Goal: Task Accomplishment & Management: Manage account settings

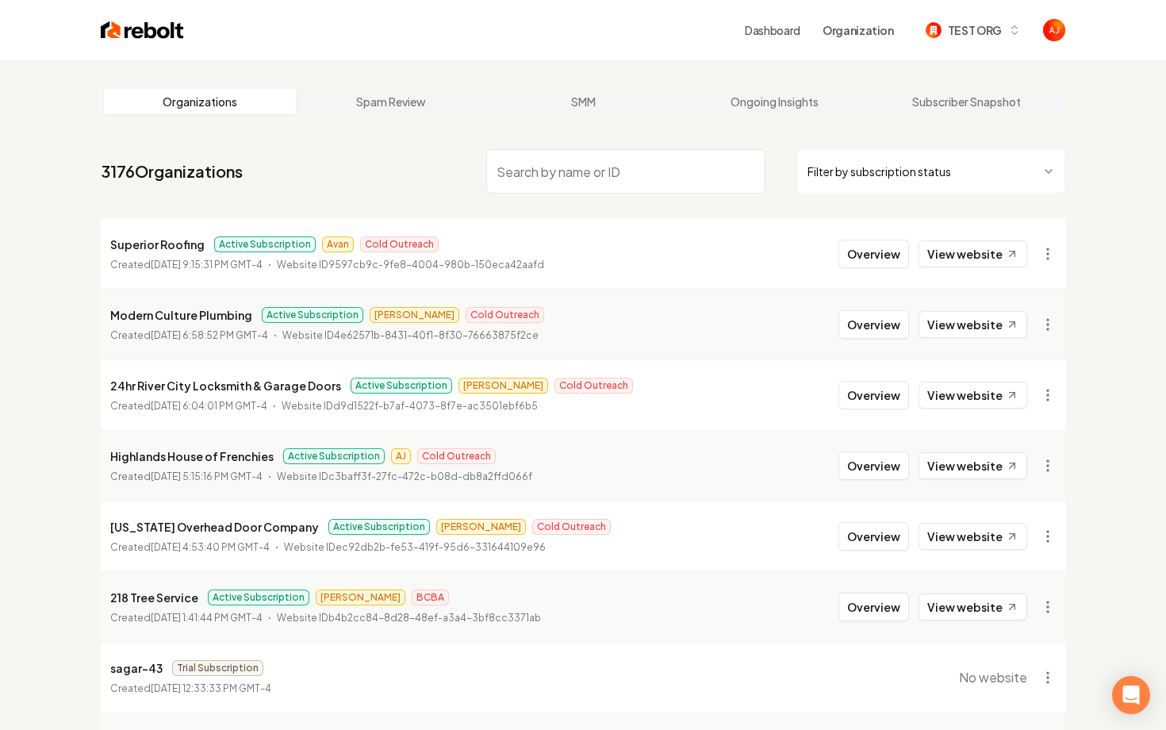
click at [151, 41] on div "Dashboard Organization TEST ORG" at bounding box center [582, 30] width 1015 height 60
click at [151, 33] on img at bounding box center [142, 30] width 83 height 22
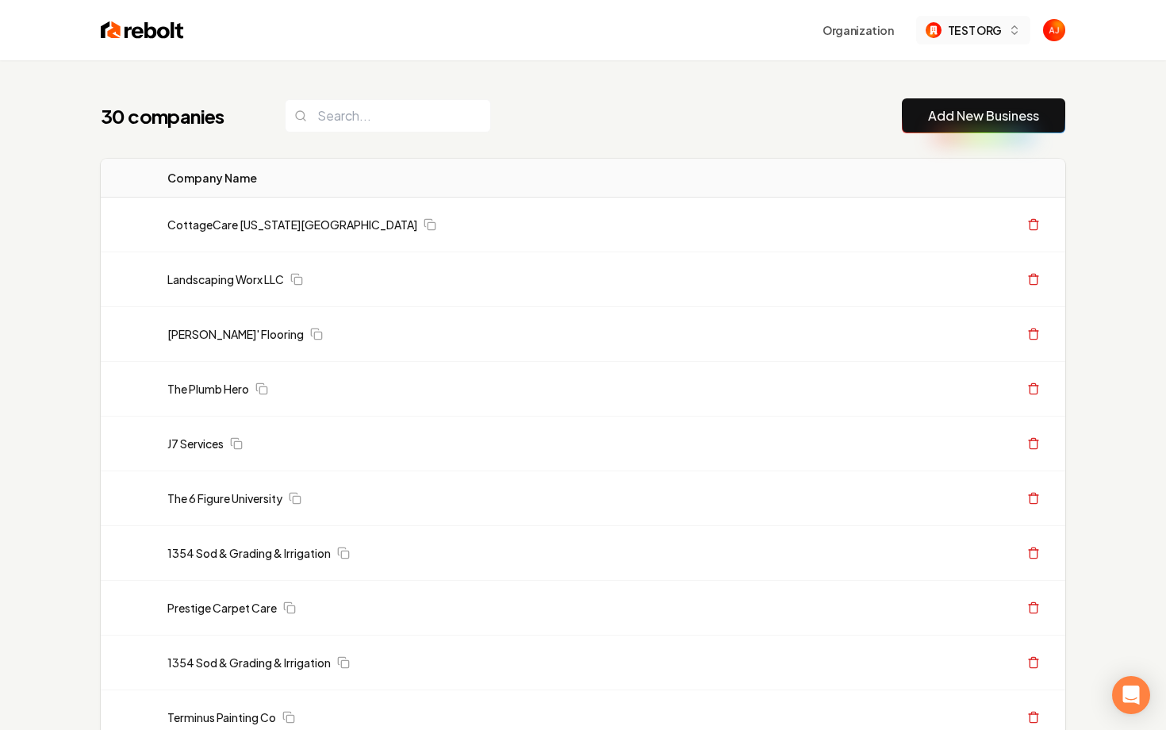
click at [954, 37] on span "TEST ORG" at bounding box center [975, 30] width 54 height 17
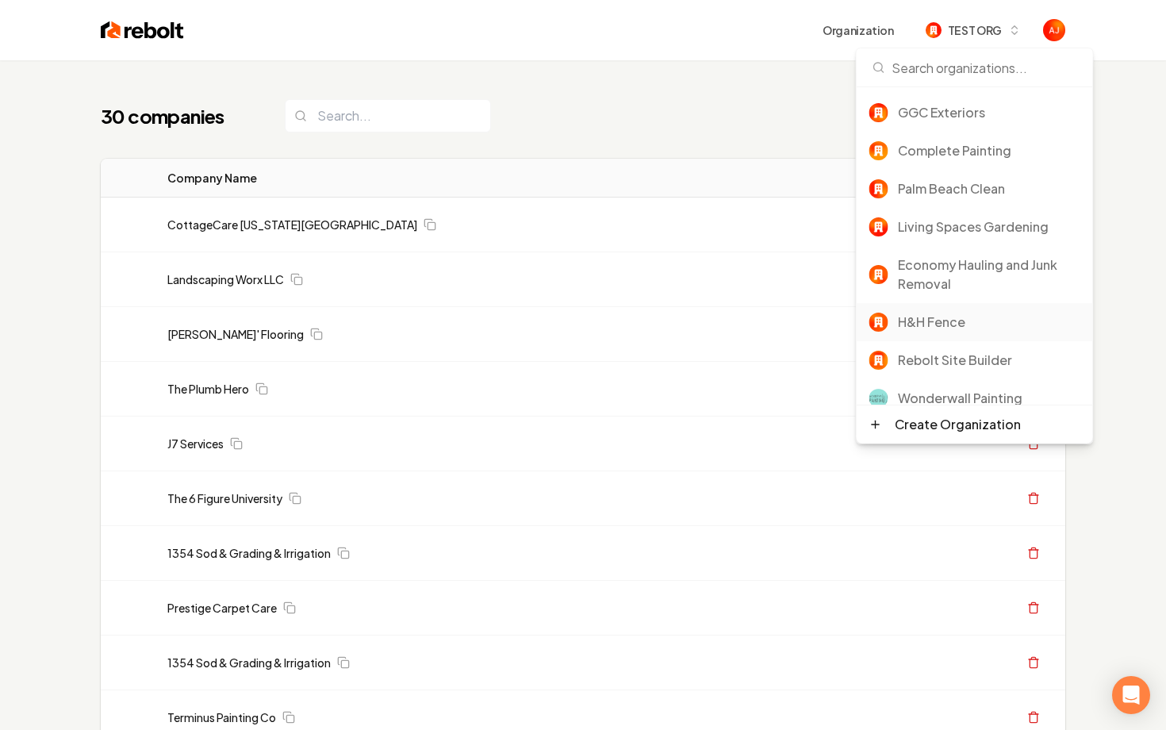
scroll to position [52, 0]
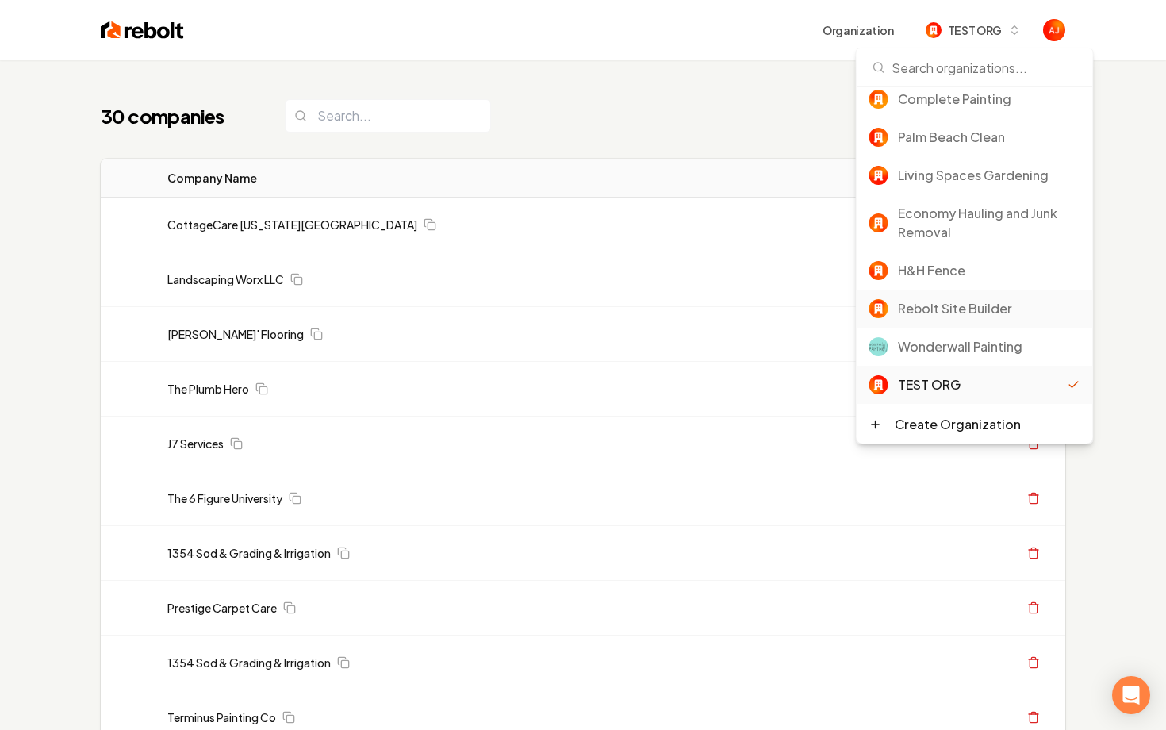
click at [929, 314] on div "Rebolt Site Builder" at bounding box center [989, 308] width 182 height 19
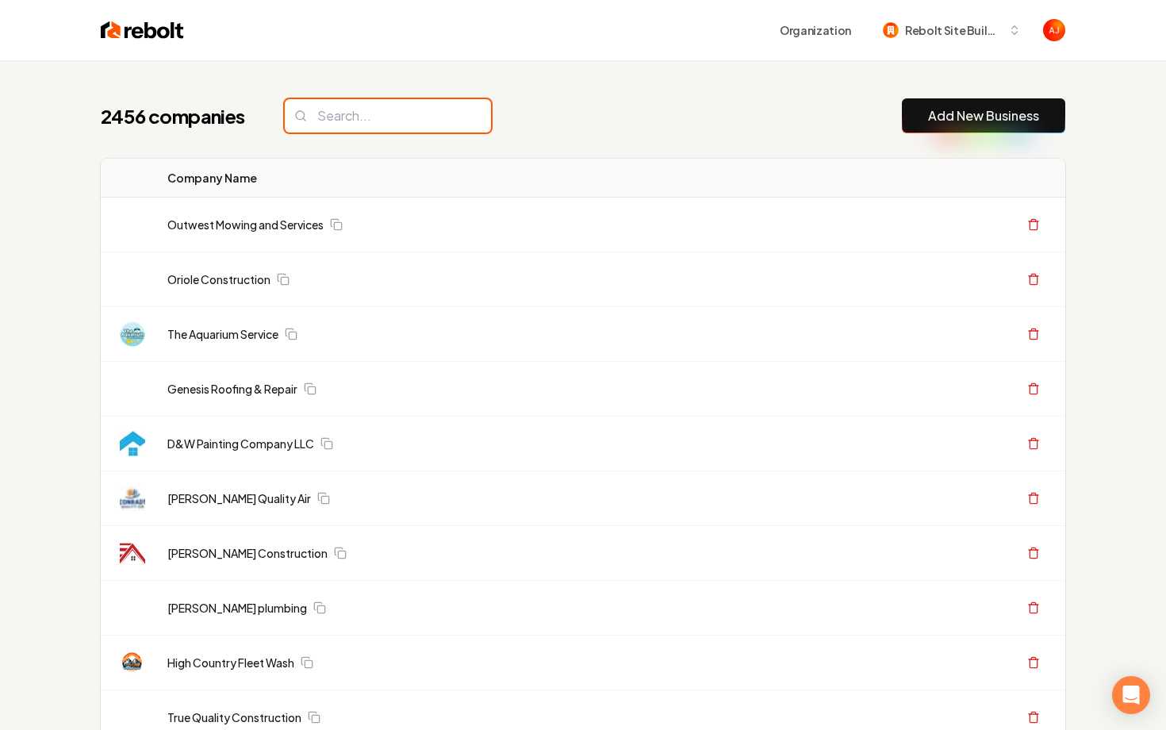
click at [336, 121] on input "search" at bounding box center [388, 115] width 206 height 33
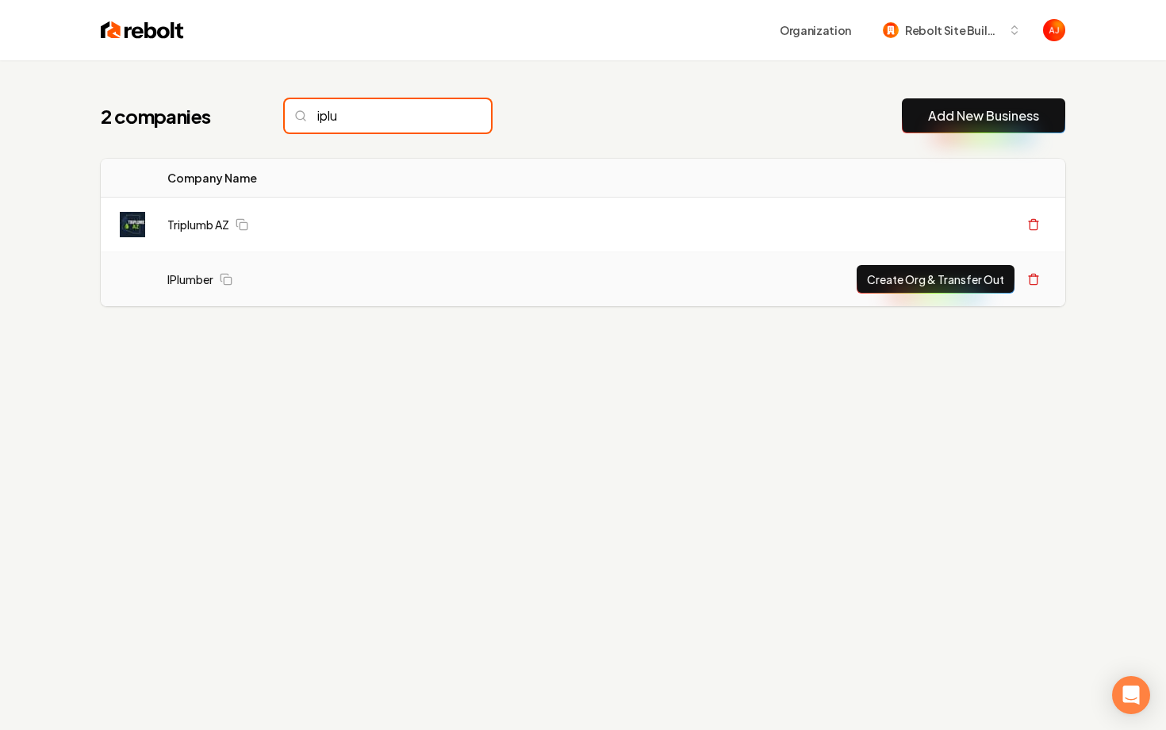
type input "iplu"
click at [361, 263] on td "IPlumber" at bounding box center [309, 279] width 309 height 55
click at [187, 282] on link "IPlumber" at bounding box center [190, 279] width 46 height 16
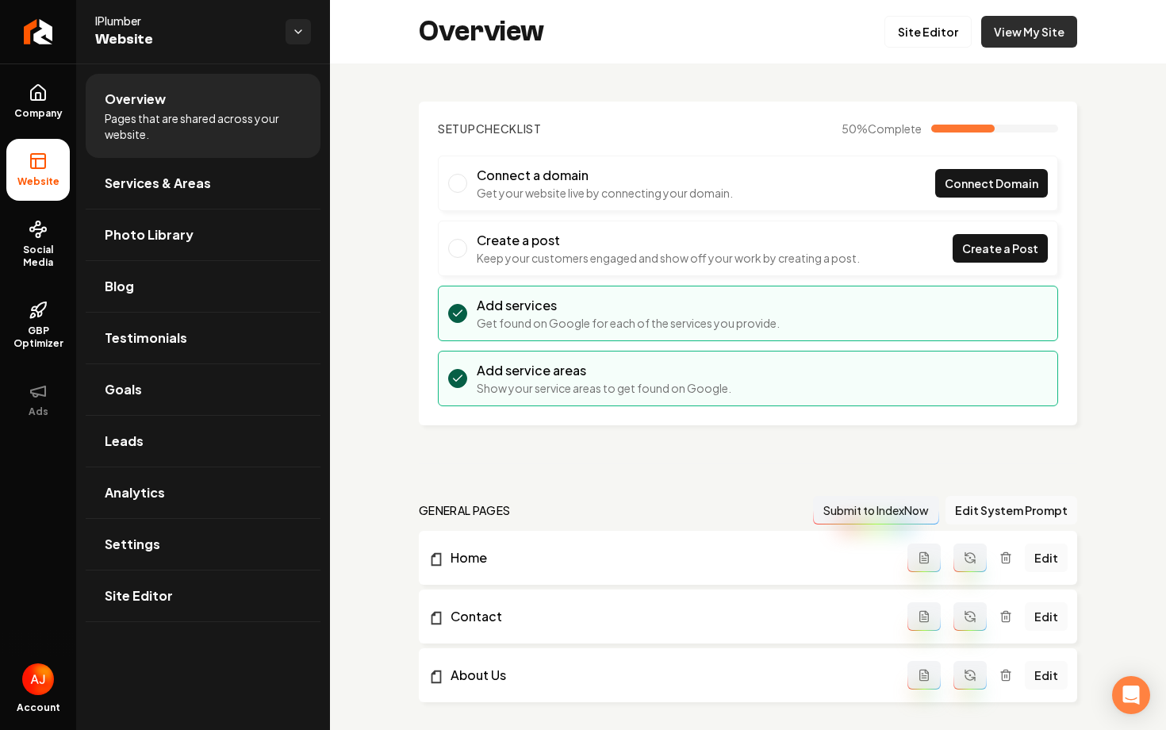
click at [1002, 47] on link "View My Site" at bounding box center [1029, 32] width 96 height 32
click at [43, 107] on span "Company" at bounding box center [38, 113] width 61 height 13
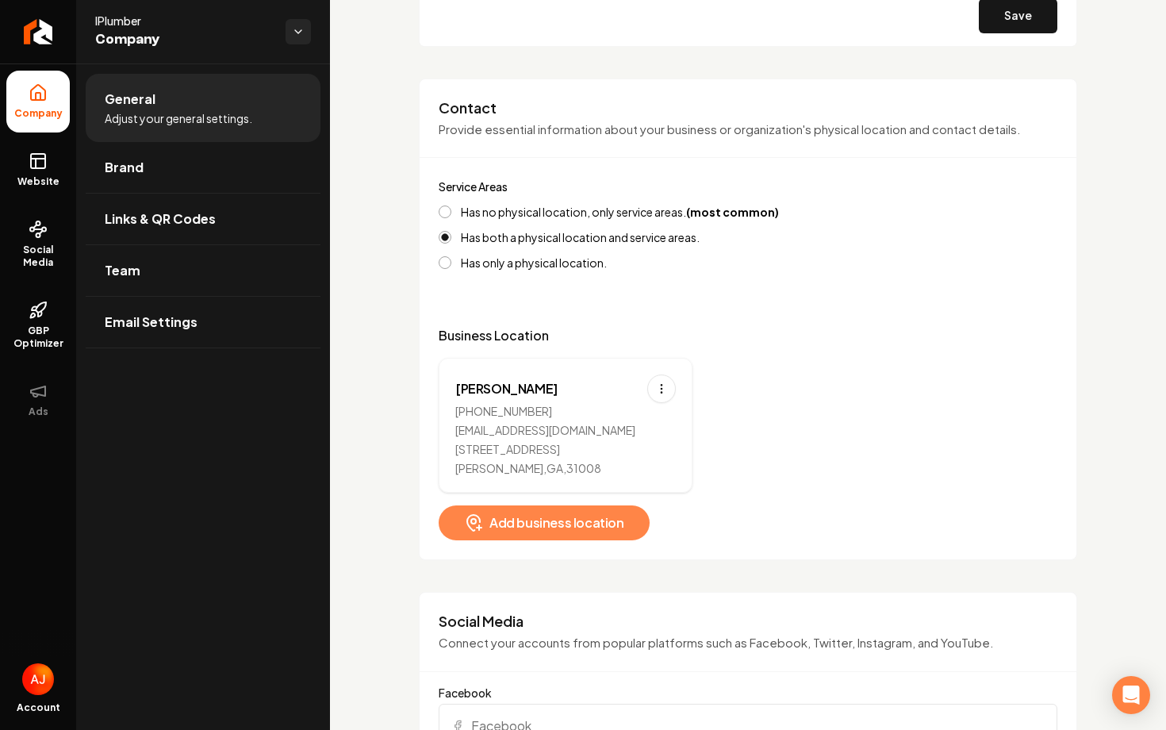
scroll to position [606, 0]
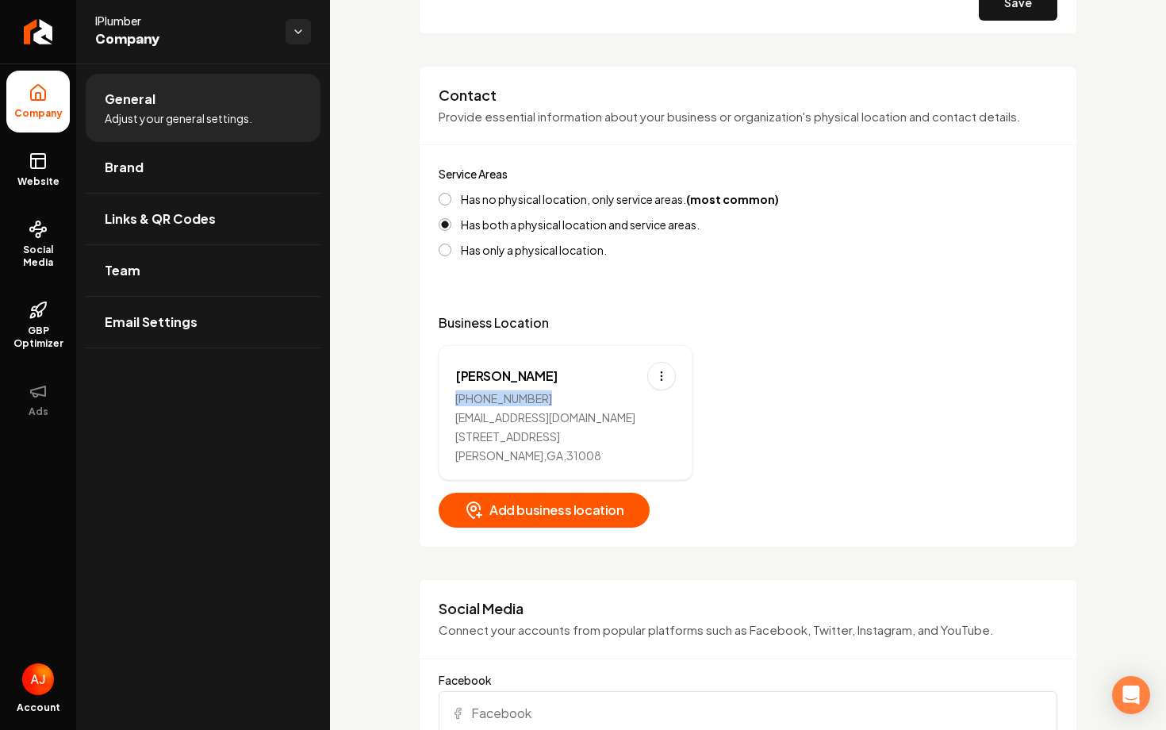
drag, startPoint x: 539, startPoint y: 397, endPoint x: 454, endPoint y: 396, distance: 84.9
click at [454, 396] on div "Byron (478) 361-6196 iplumberga@aol.com 202 Hwy 49 Byron , GA , 31008" at bounding box center [566, 412] width 254 height 135
copy div "(478) 361-6196"
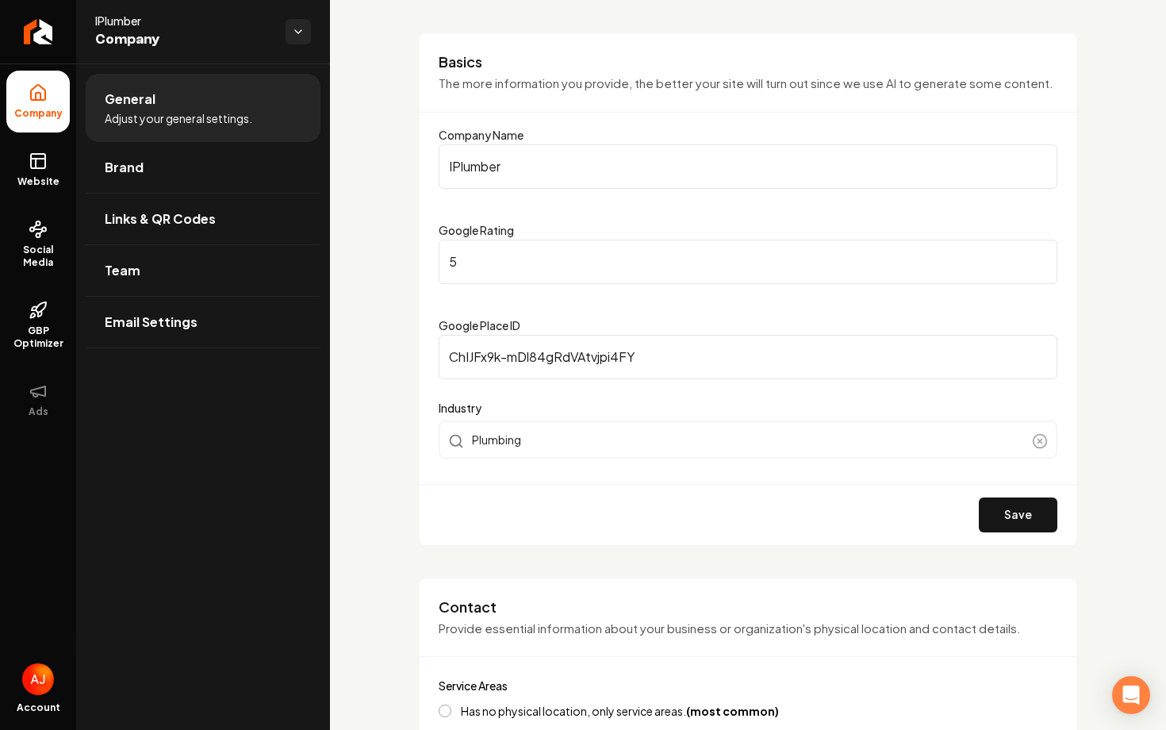
scroll to position [0, 0]
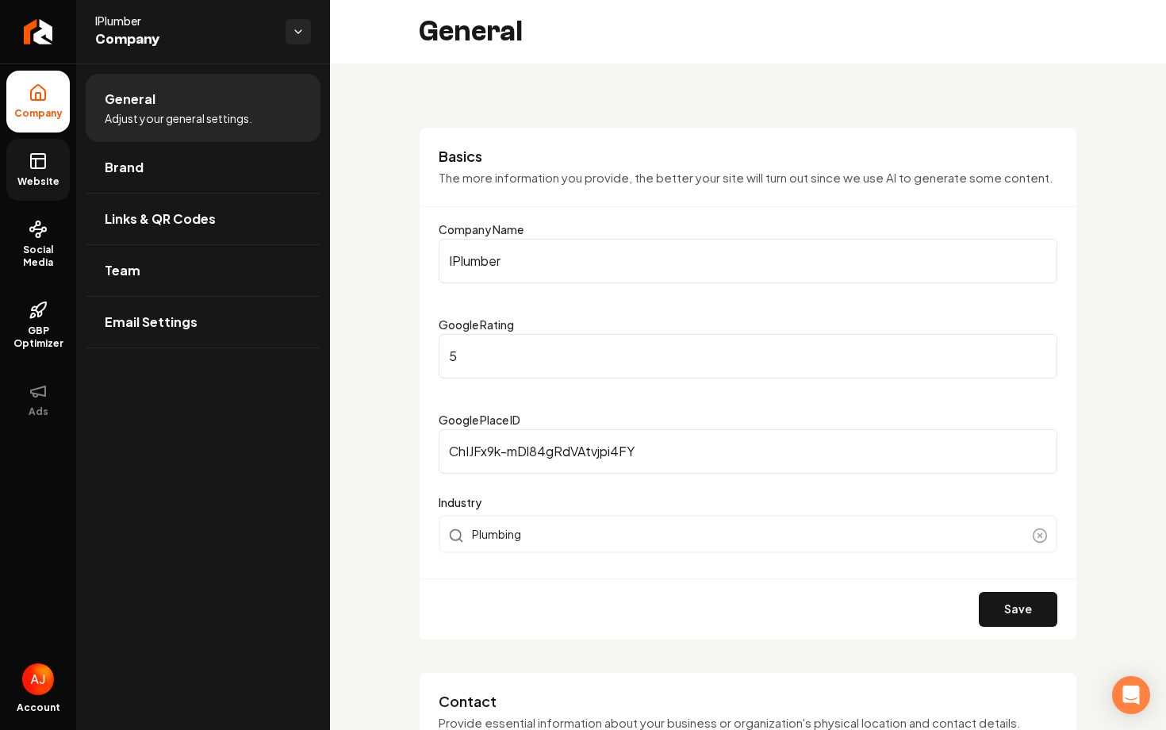
click at [16, 182] on span "Website" at bounding box center [38, 181] width 55 height 13
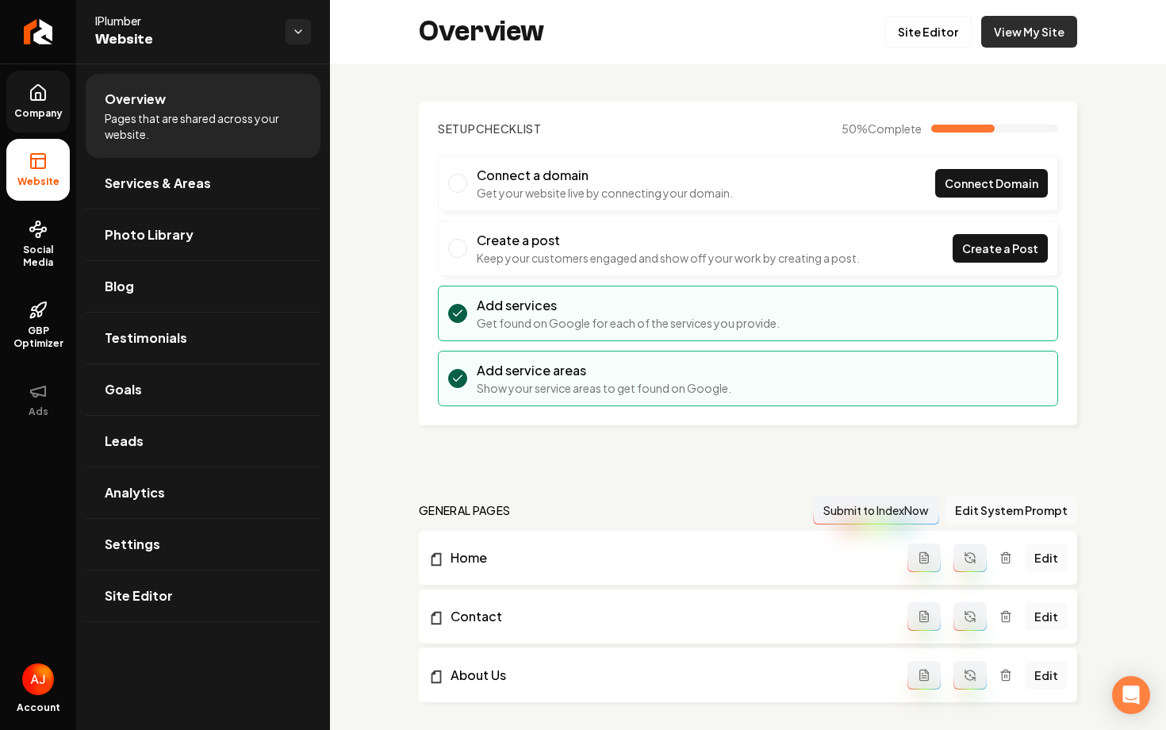
click at [1000, 47] on link "View My Site" at bounding box center [1029, 32] width 96 height 32
